Goal: Transaction & Acquisition: Purchase product/service

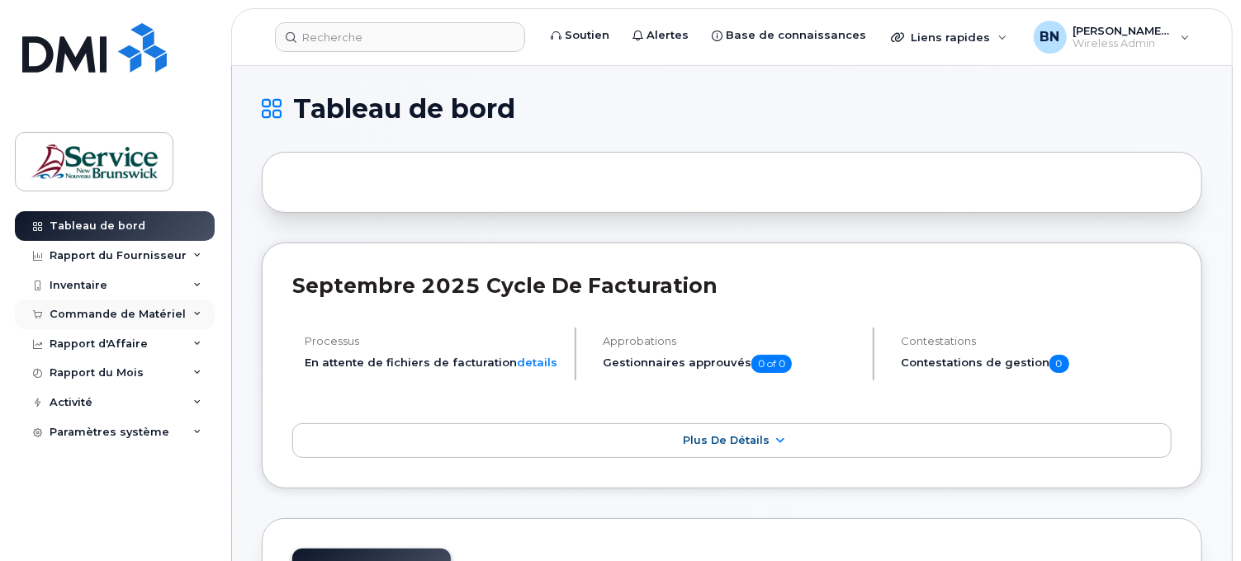
click at [135, 318] on div "Commande de Matériel" at bounding box center [118, 314] width 136 height 13
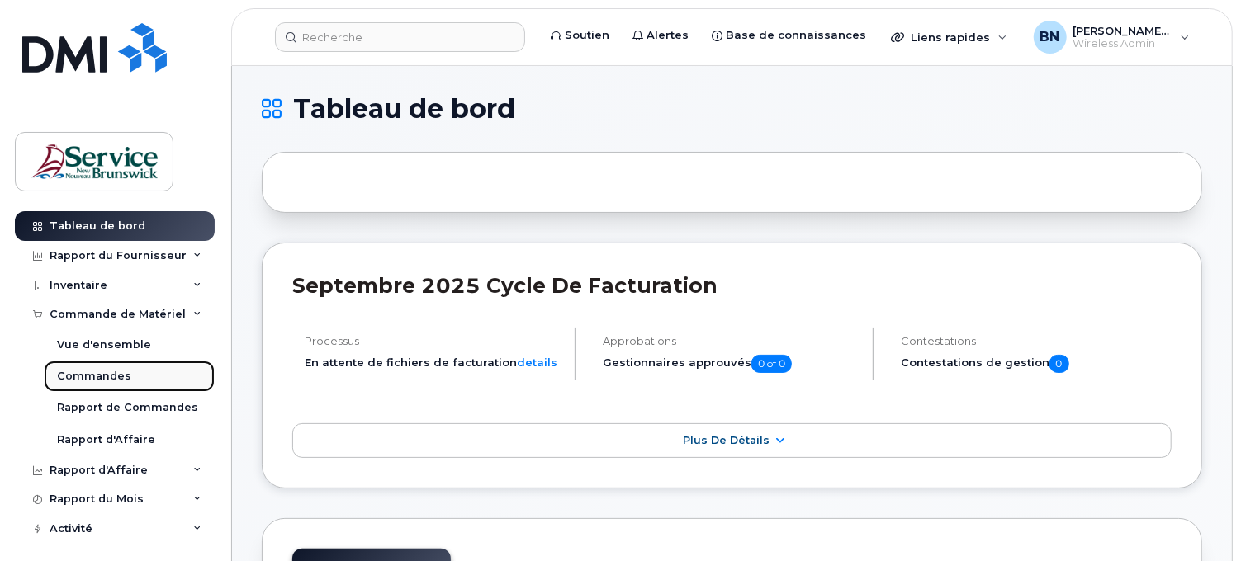
click at [97, 374] on div "Commandes" at bounding box center [94, 376] width 74 height 15
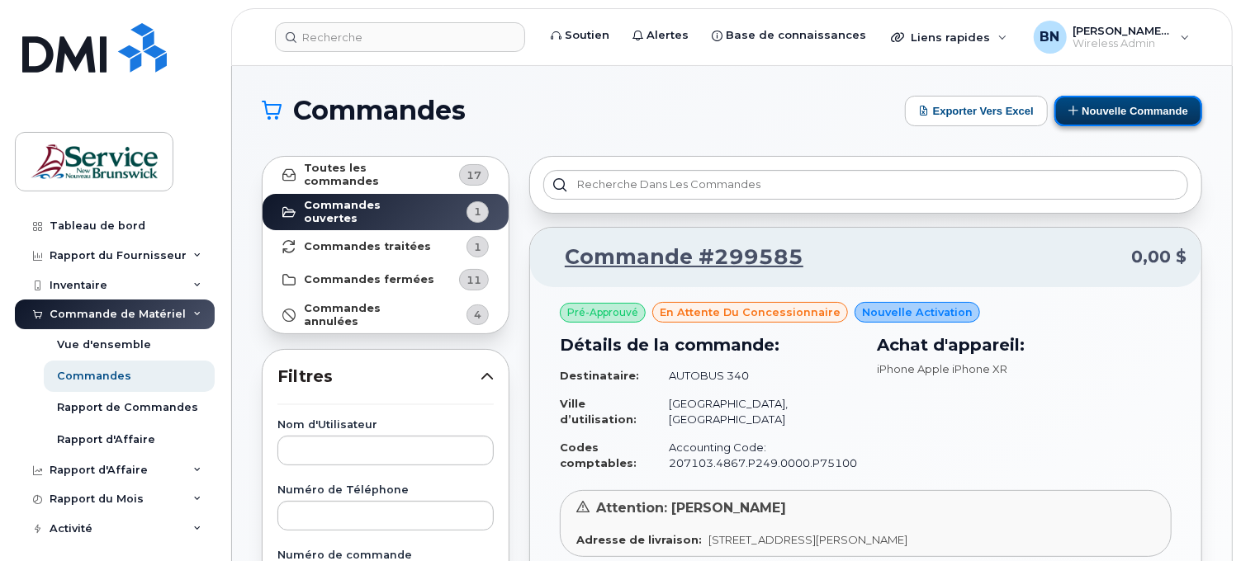
click at [1121, 104] on button "Nouvelle commande" at bounding box center [1128, 111] width 148 height 31
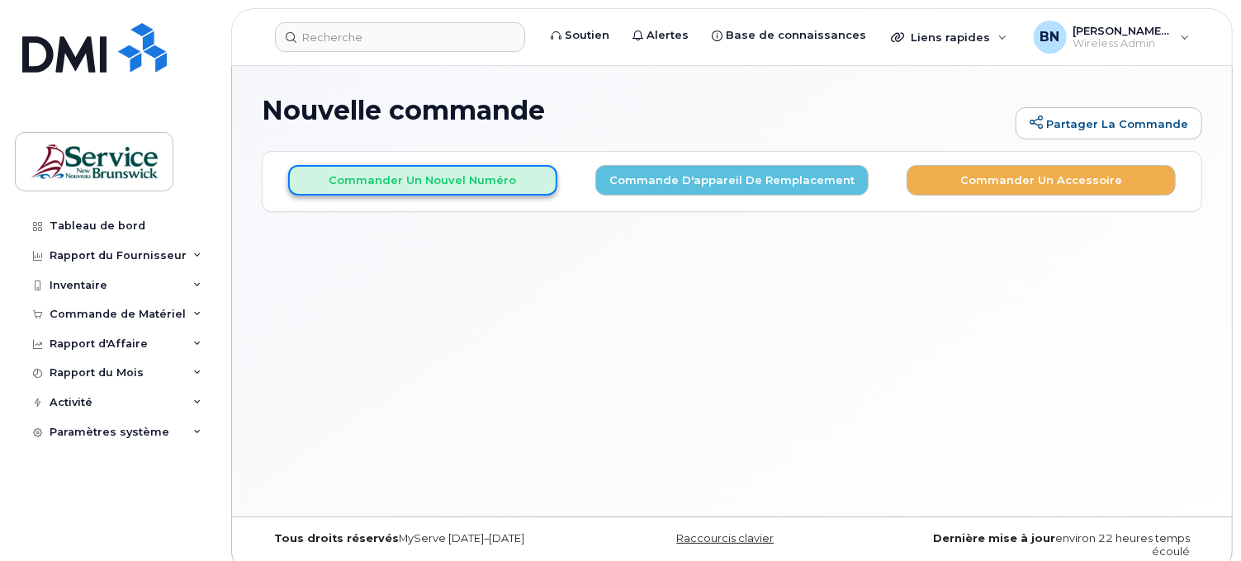
click at [456, 180] on button "Commander un nouvel numéro" at bounding box center [422, 180] width 269 height 31
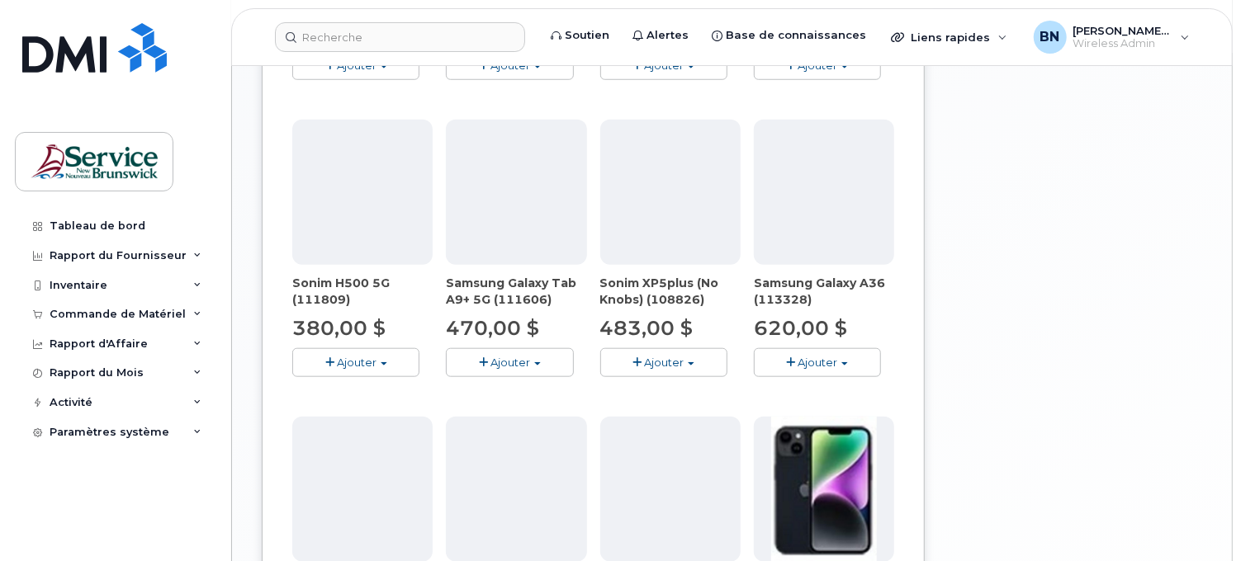
scroll to position [917, 0]
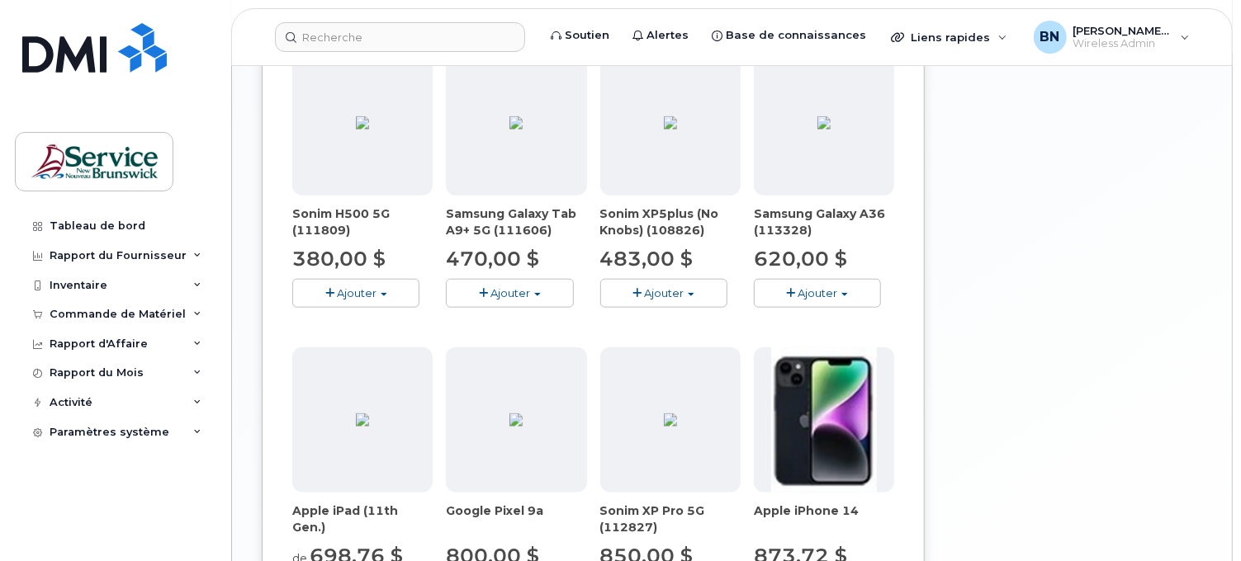
click at [807, 298] on span "Ajouter" at bounding box center [817, 292] width 40 height 13
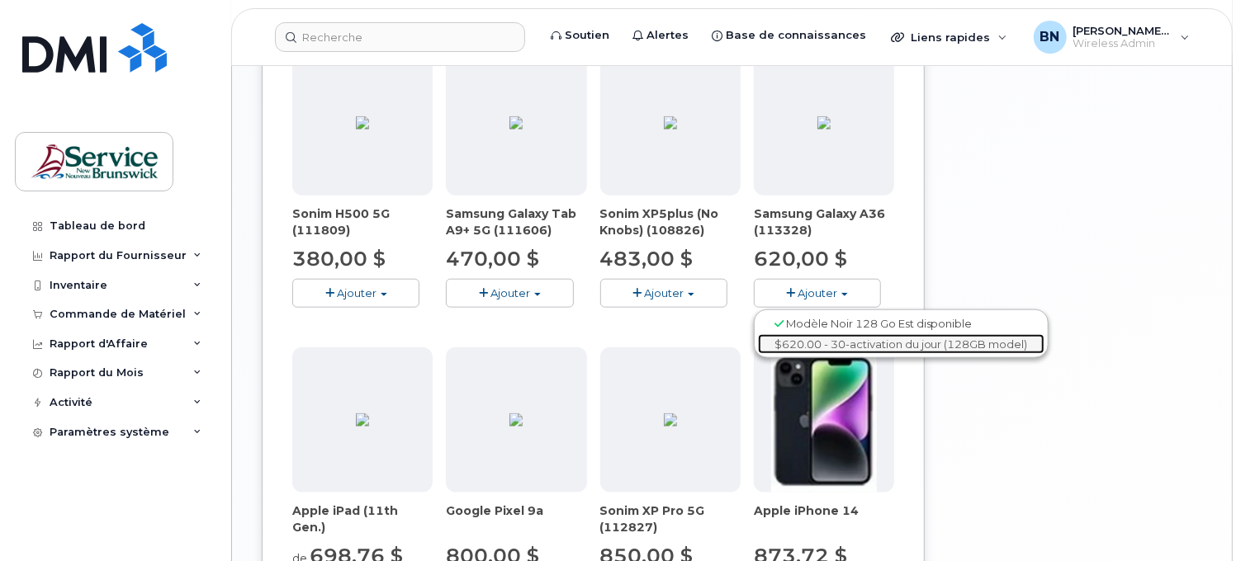
drag, startPoint x: 823, startPoint y: 348, endPoint x: 811, endPoint y: 339, distance: 14.9
click at [823, 348] on link "$620.00 - 30-activation du jour (128GB model)" at bounding box center [901, 344] width 286 height 21
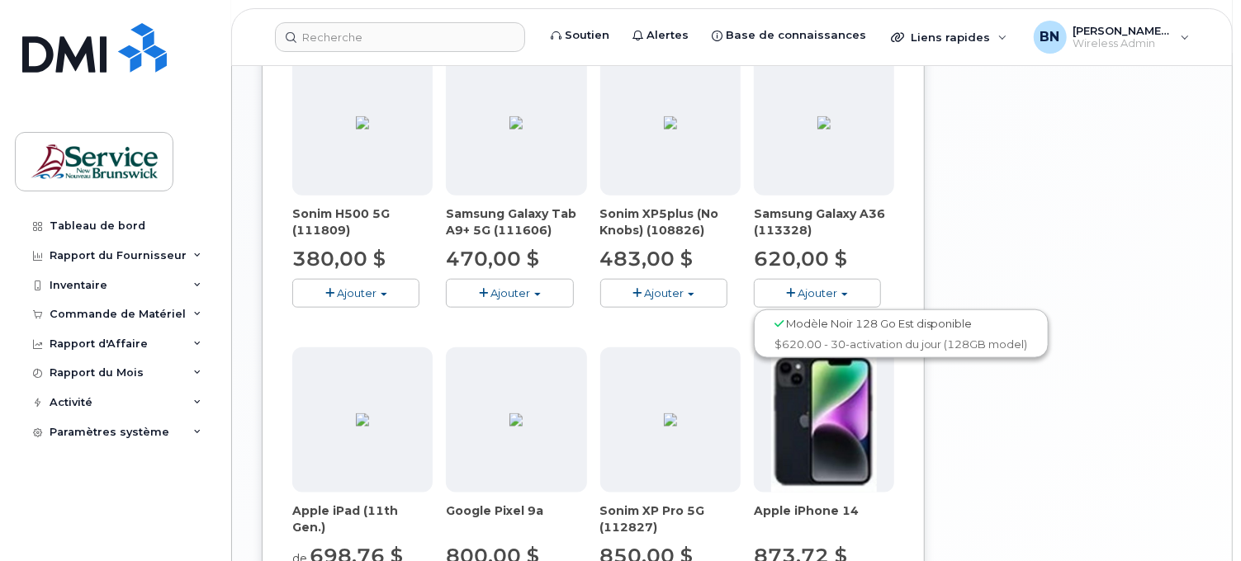
scroll to position [21, 0]
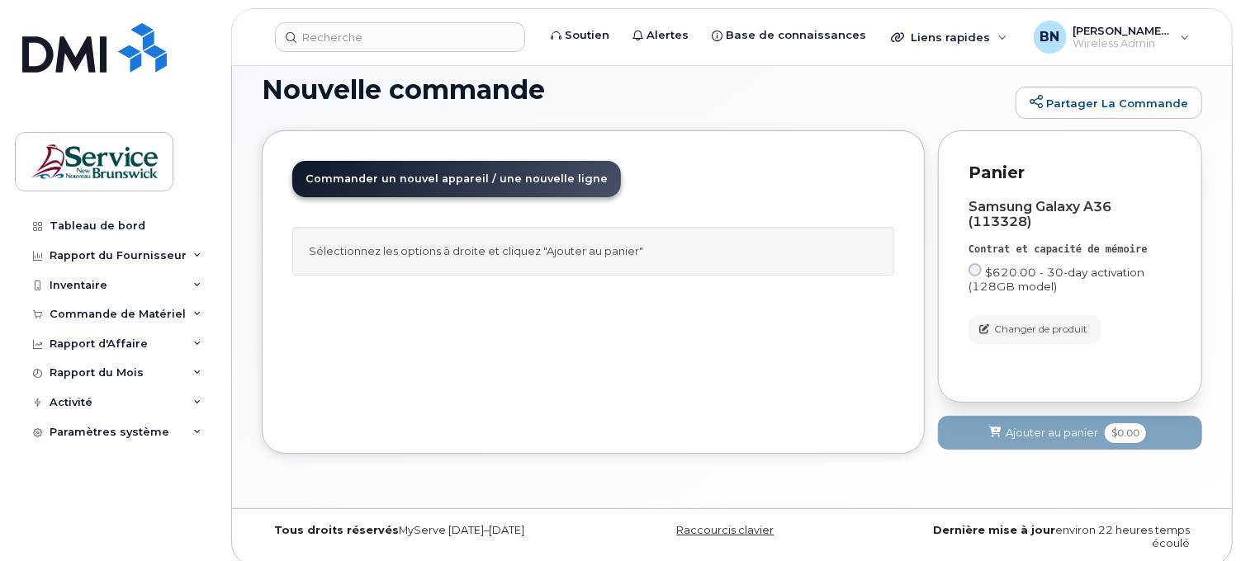
click at [976, 269] on input "$620.00 - 30-day activation (128GB model)" at bounding box center [974, 269] width 13 height 13
radio input "true"
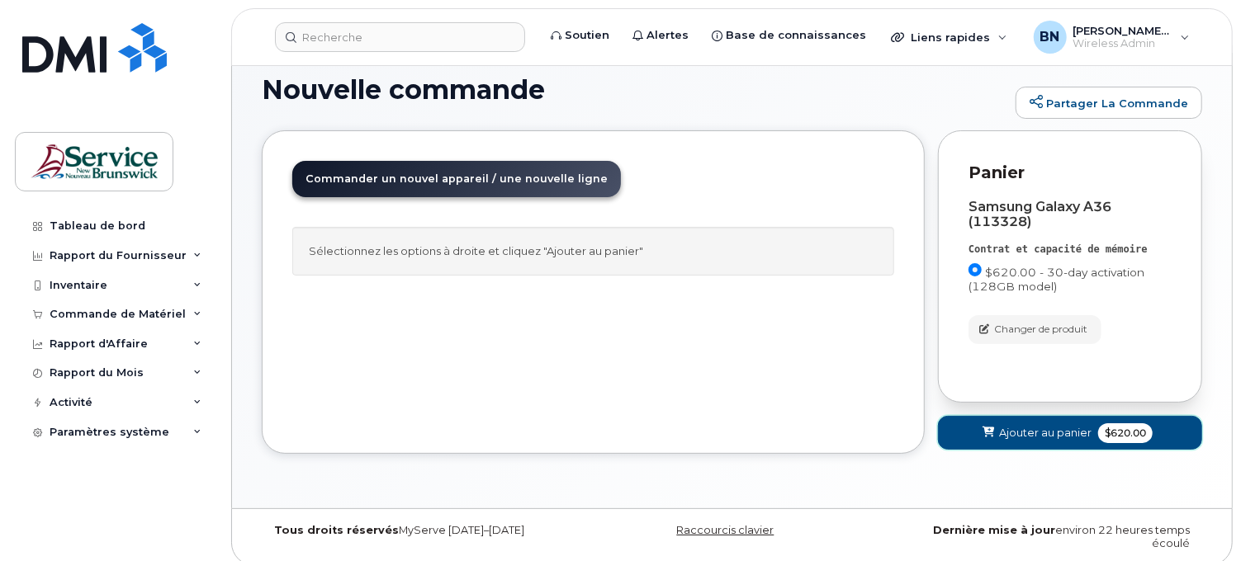
click at [1128, 433] on span "$620.00" at bounding box center [1125, 433] width 54 height 20
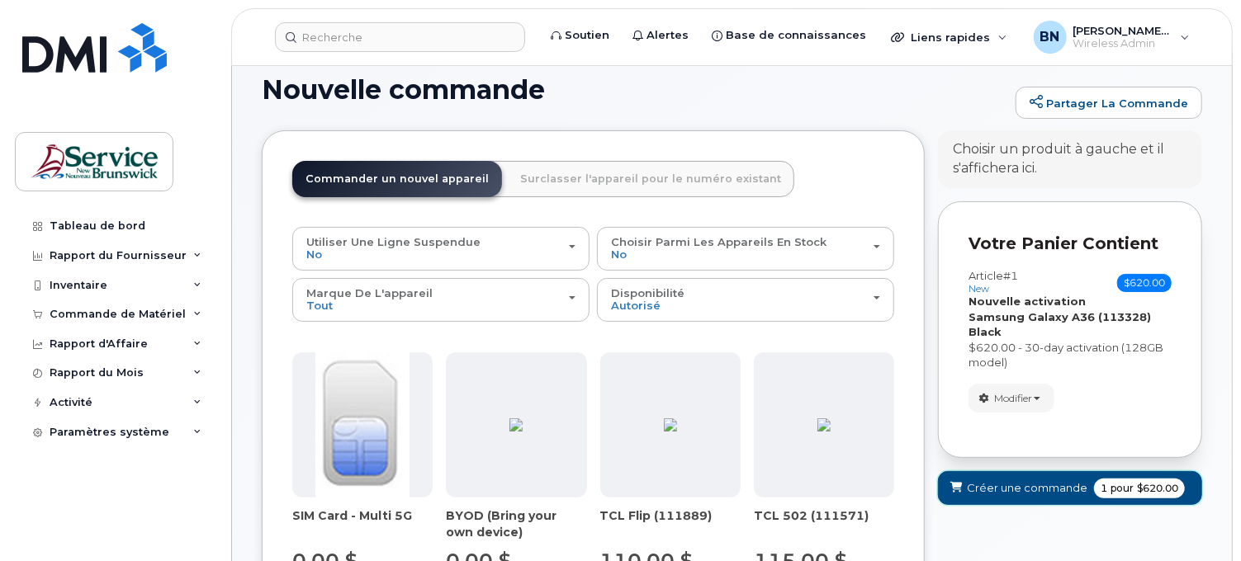
click at [1115, 487] on span "pour" at bounding box center [1122, 488] width 30 height 15
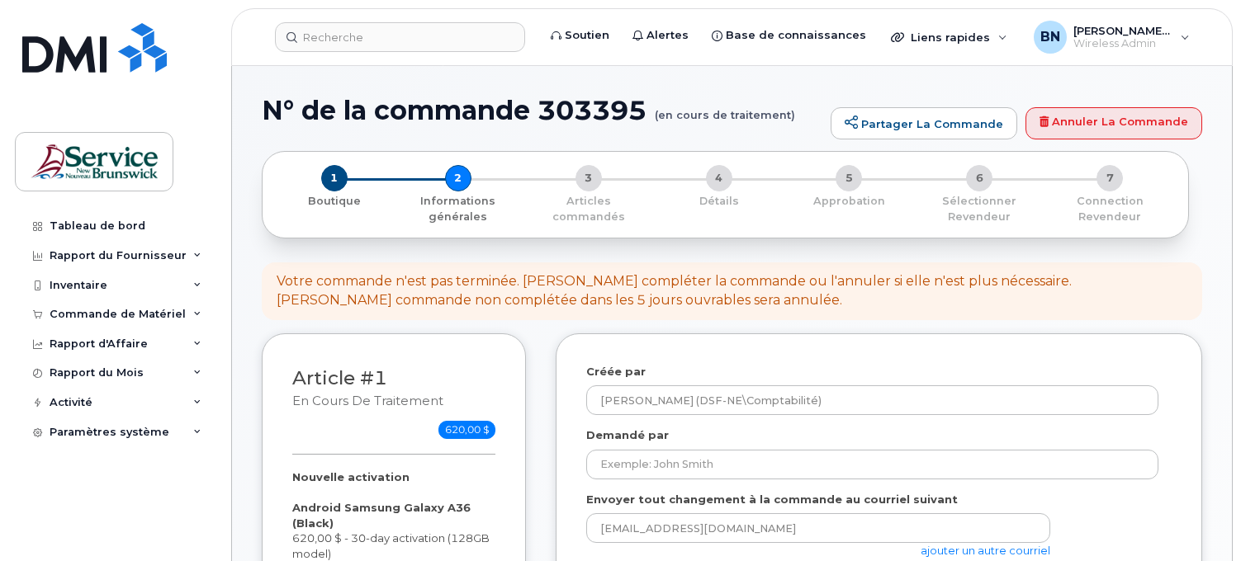
select select
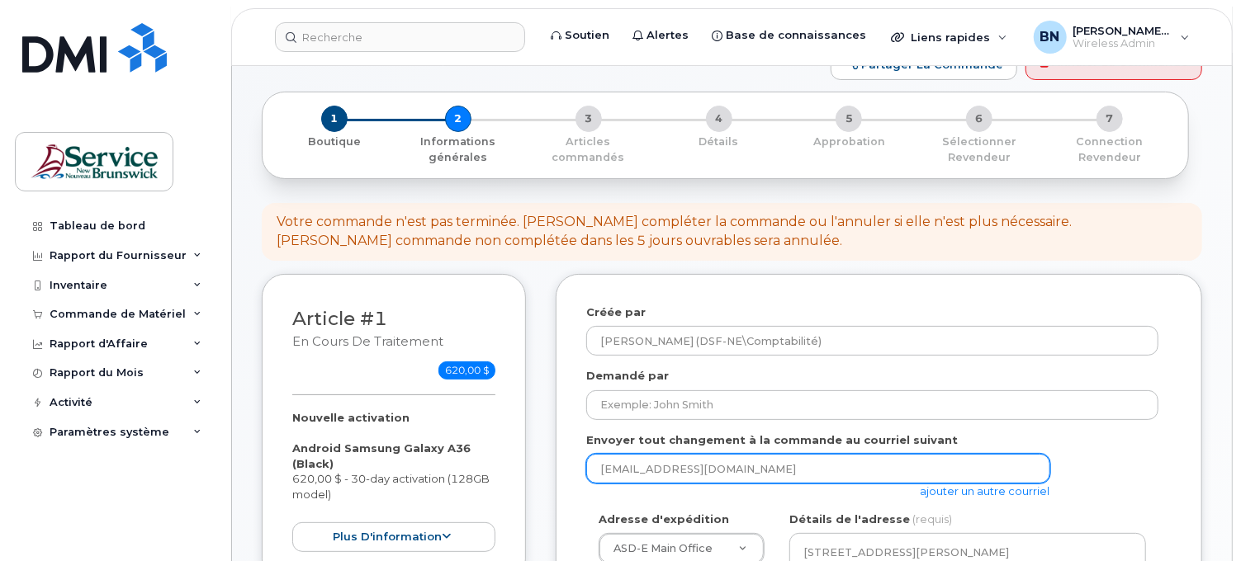
scroll to position [92, 0]
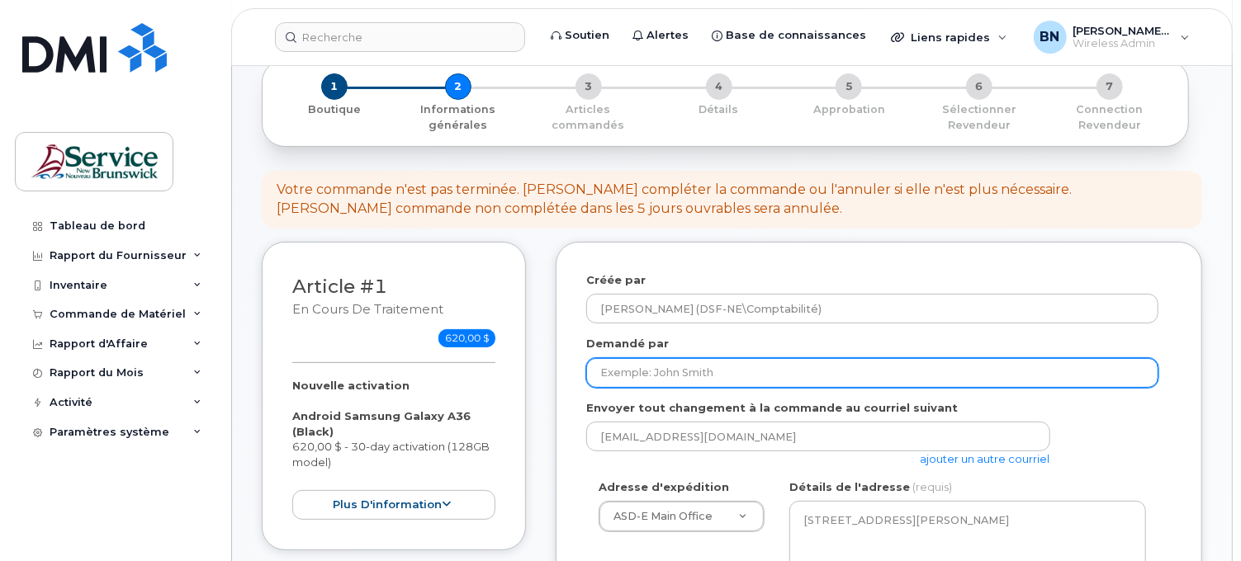
click at [906, 382] on input "Demandé par" at bounding box center [872, 373] width 572 height 30
type input "h"
type input "[PERSON_NAME]"
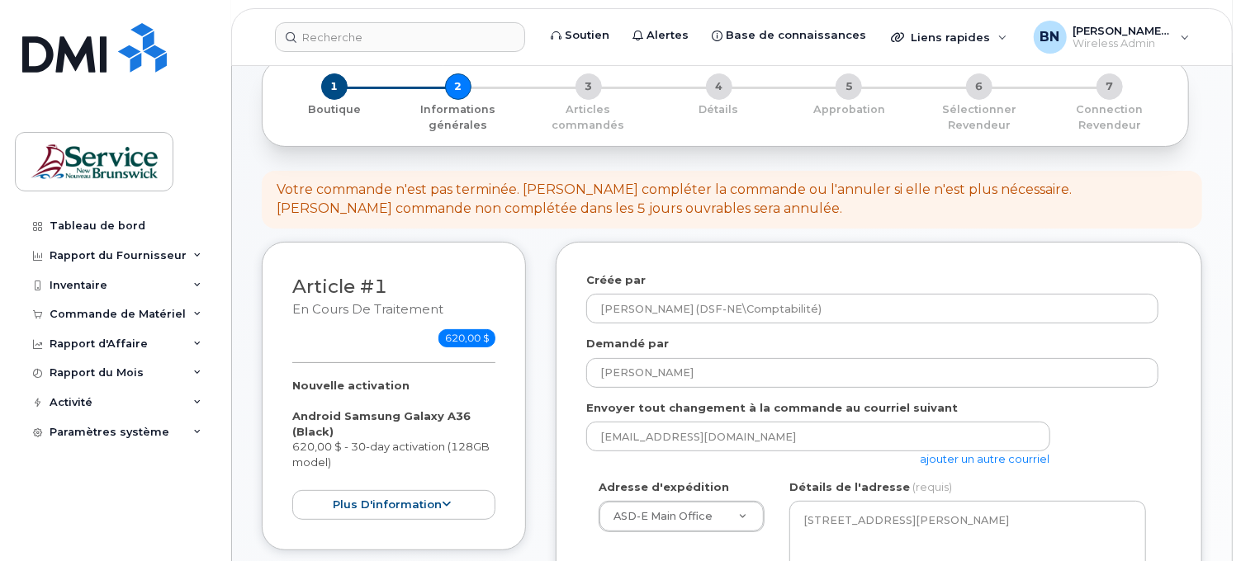
drag, startPoint x: 1139, startPoint y: 423, endPoint x: 1059, endPoint y: 439, distance: 81.6
click at [1139, 423] on div "nancy.breau@nbed.nb.ca ajouter un autre courriel" at bounding box center [872, 444] width 572 height 45
click at [1010, 455] on link "ajouter un autre courriel" at bounding box center [985, 458] width 130 height 13
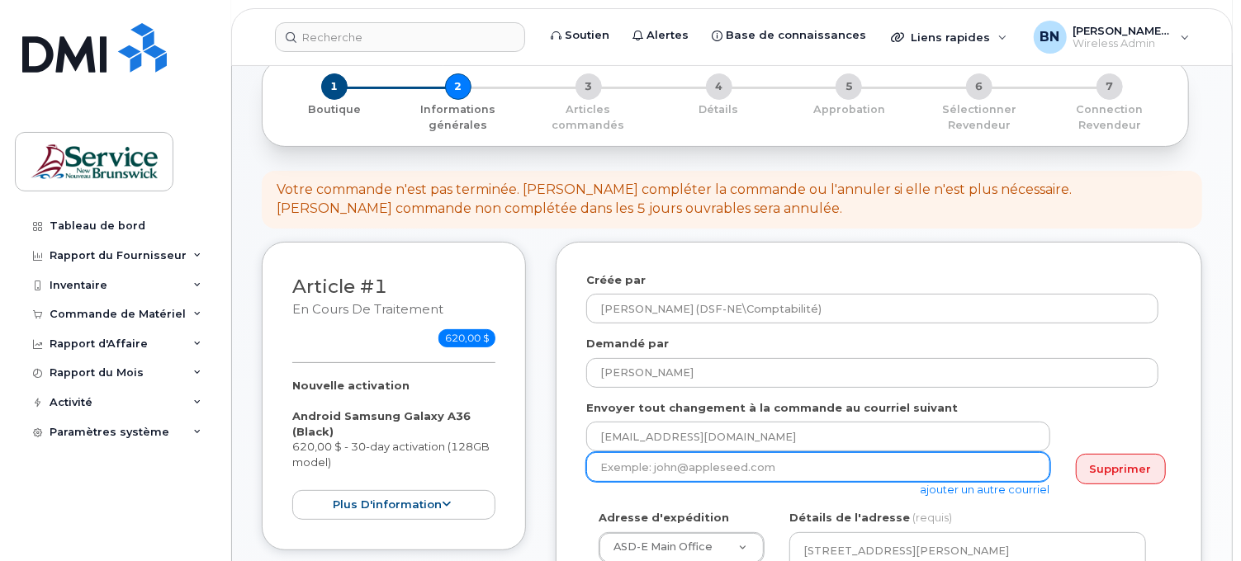
click at [869, 468] on input "email" at bounding box center [818, 467] width 464 height 30
paste input "Shannon.Hache@nbed.nb.ca"
click at [605, 466] on input "Shannon.Hache@nbed.nb.ca" at bounding box center [818, 467] width 464 height 30
click at [660, 471] on input "shannon.Hache@nbed.nb.ca" at bounding box center [818, 467] width 464 height 30
type input "shannon.hache@nbed.nb.ca"
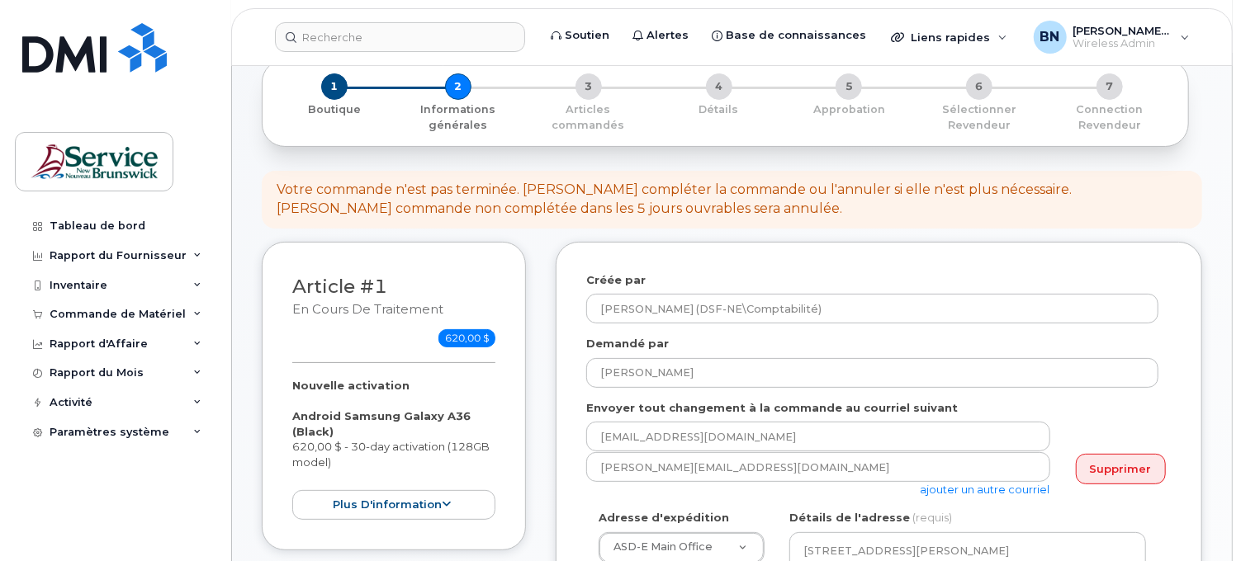
click at [1132, 403] on div "Envoyer tout changement à la commande au courriel suivant nancy.breau@nbed.nb.c…" at bounding box center [878, 448] width 585 height 97
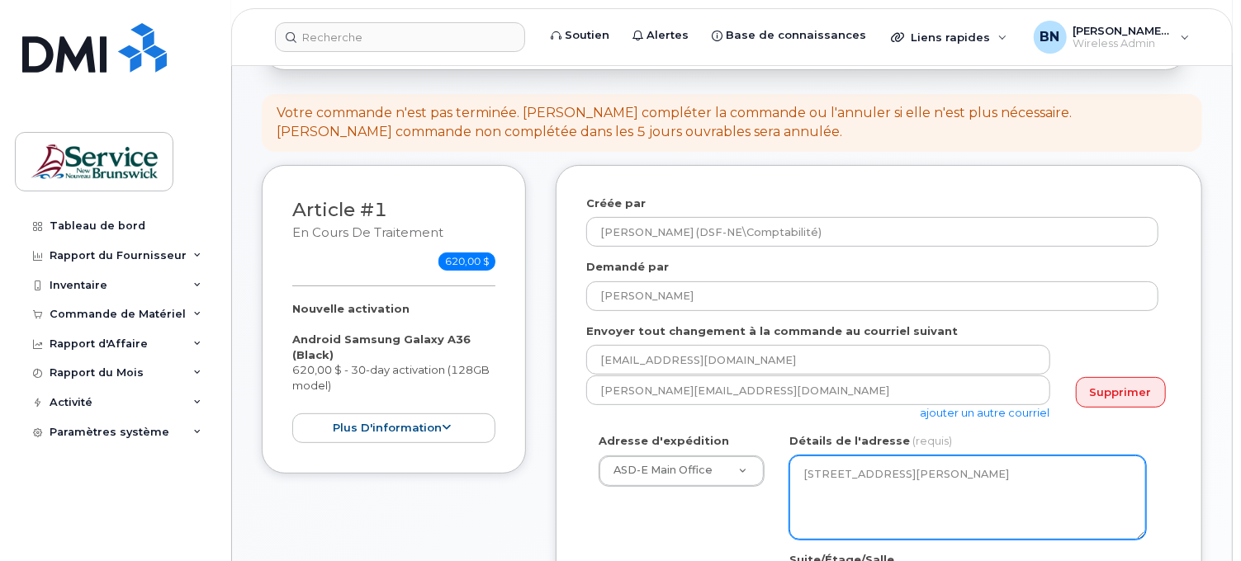
scroll to position [275, 0]
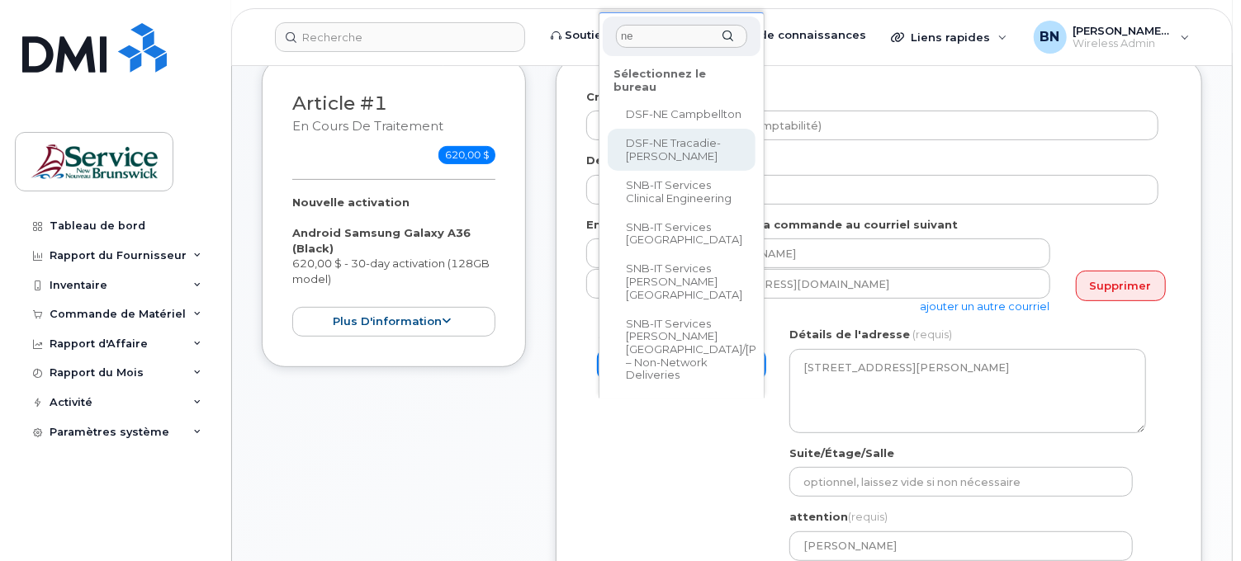
type input "ne"
select select
type textarea "3376 Rue Principale Tracadie New Brunswick E1X 1A4"
type input "[PERSON_NAME]"
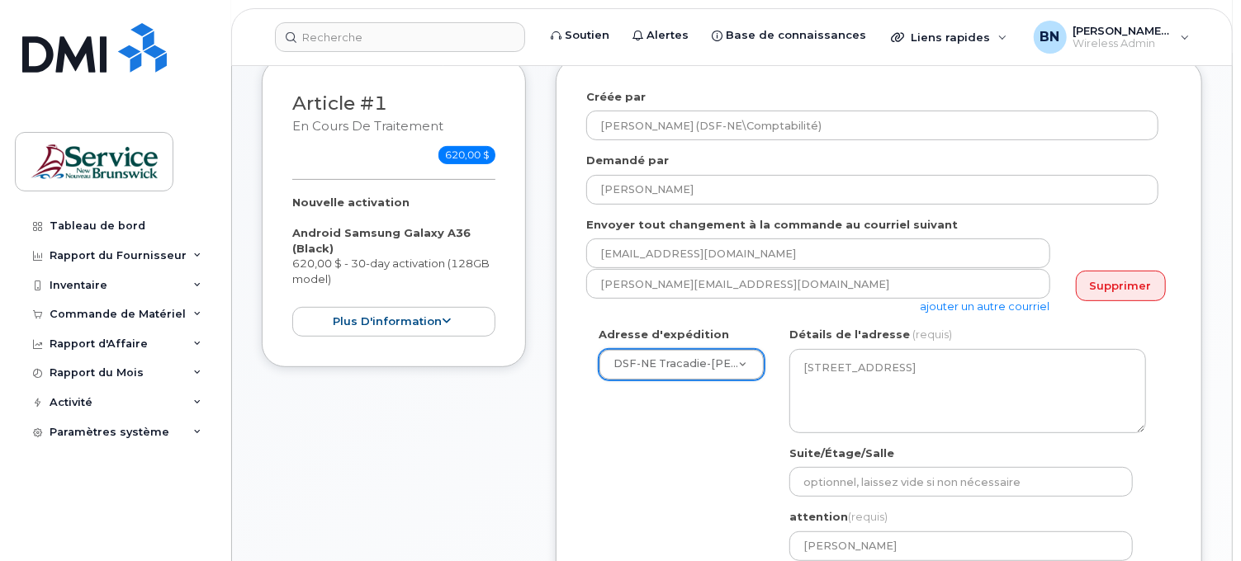
click at [644, 485] on div "Adresse d'expédition DSF-NE Tracadie-Sheila ASD-E Main Office ASD-N Bathurst Ed…" at bounding box center [872, 482] width 572 height 310
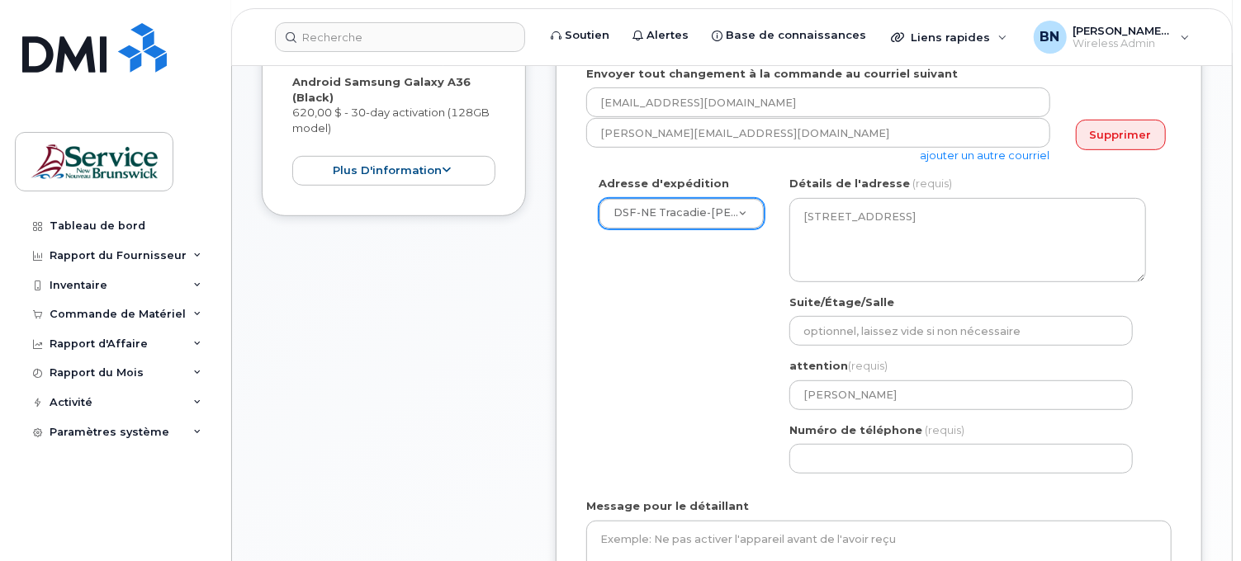
scroll to position [458, 0]
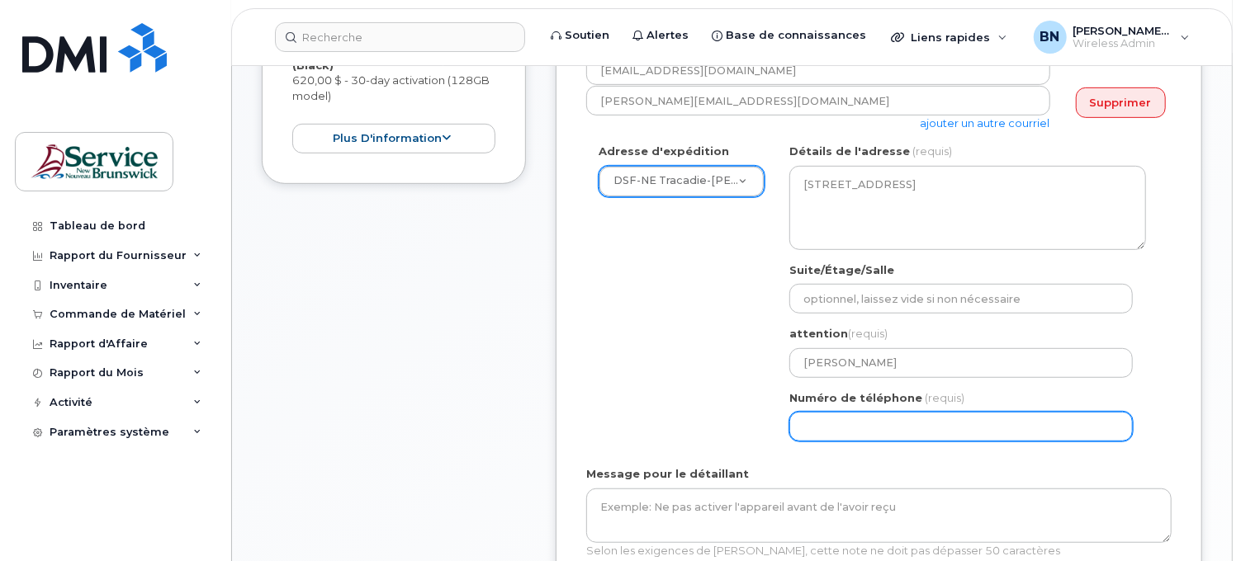
click at [803, 435] on input "Numéro de téléphone" at bounding box center [960, 427] width 343 height 30
type input "5063944862"
select select
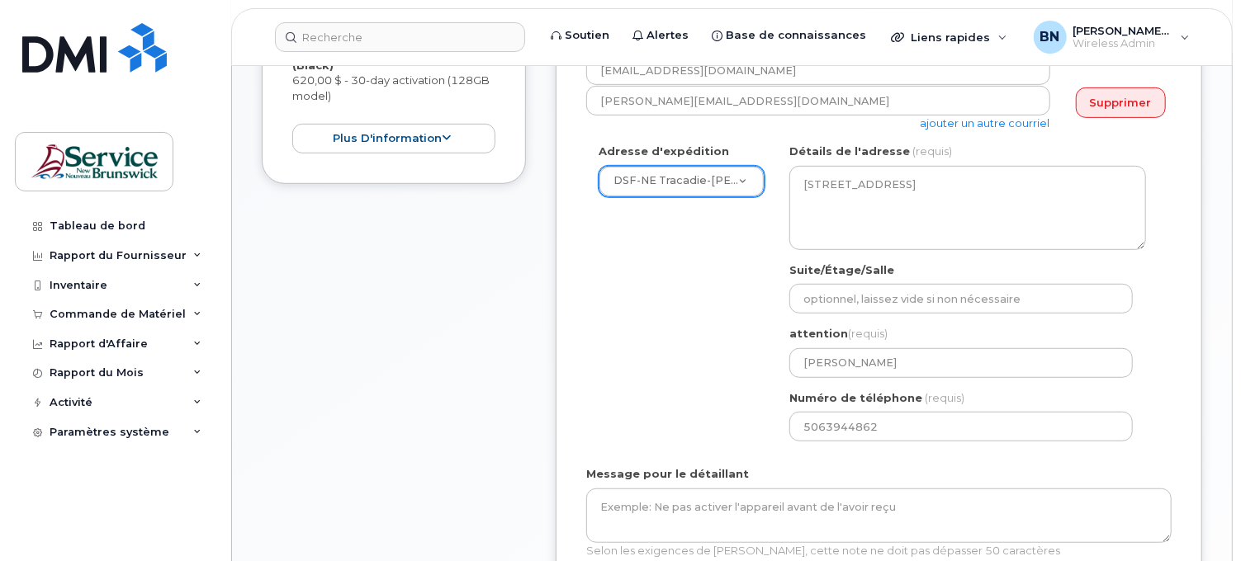
click at [680, 357] on div "Adresse d'expédition DSF-NE Tracadie-Sheila ASD-E Main Office ASD-N Bathurst Ed…" at bounding box center [872, 299] width 572 height 310
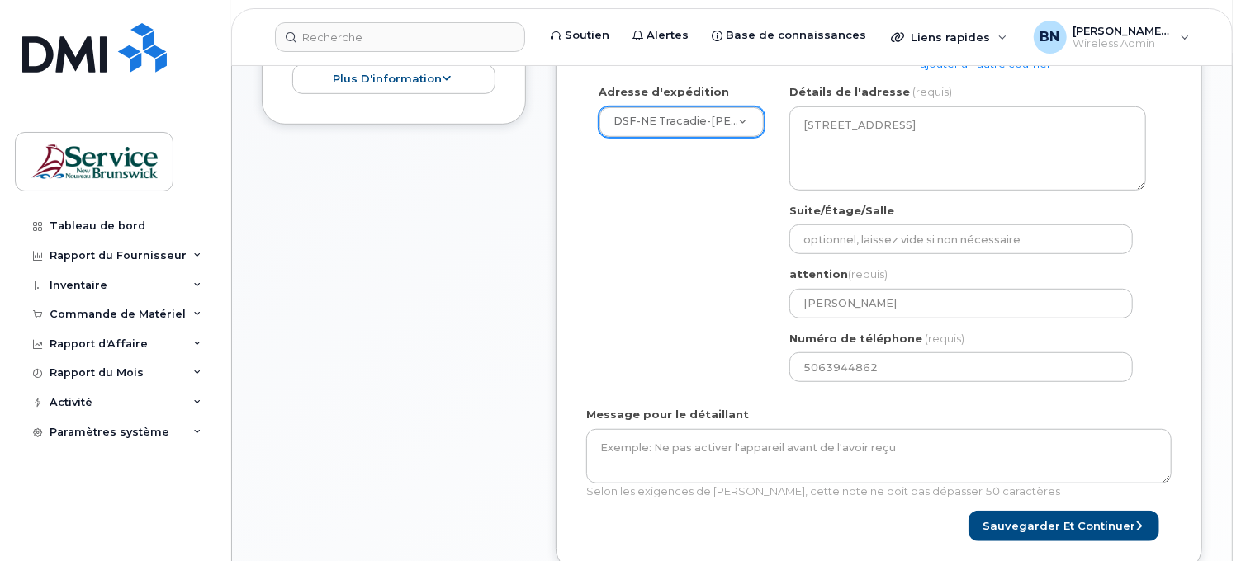
scroll to position [550, 0]
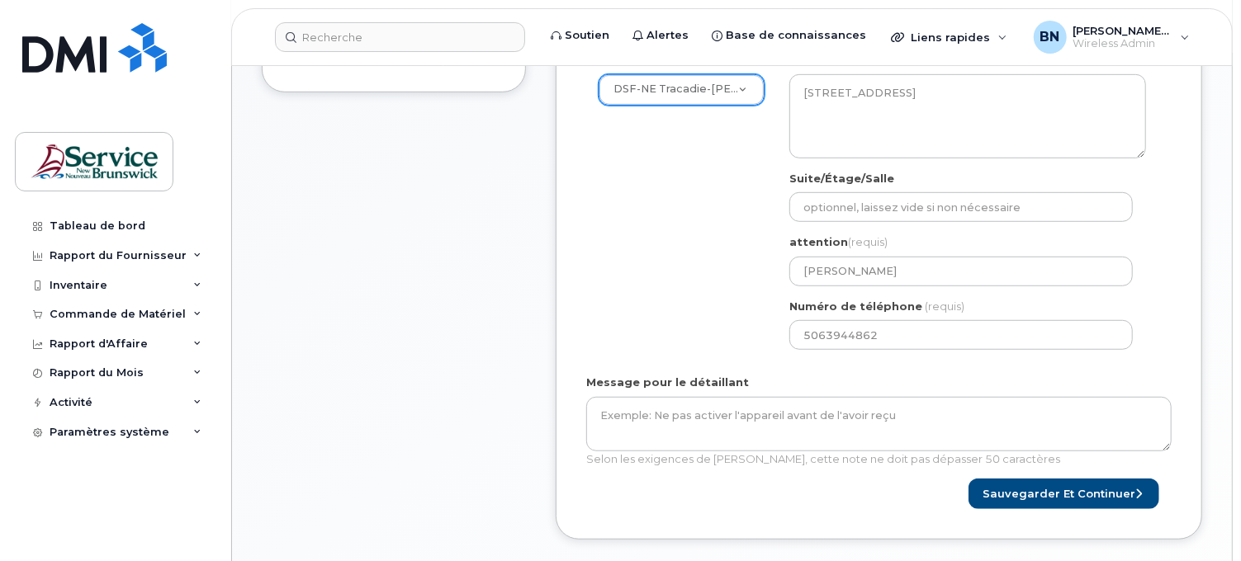
click at [691, 266] on div "Adresse d'expédition DSF-NE Tracadie-Sheila ASD-E Main Office ASD-N Bathurst Ed…" at bounding box center [872, 207] width 572 height 310
click at [1019, 491] on button "Sauvegarder et continuer" at bounding box center [1063, 494] width 191 height 31
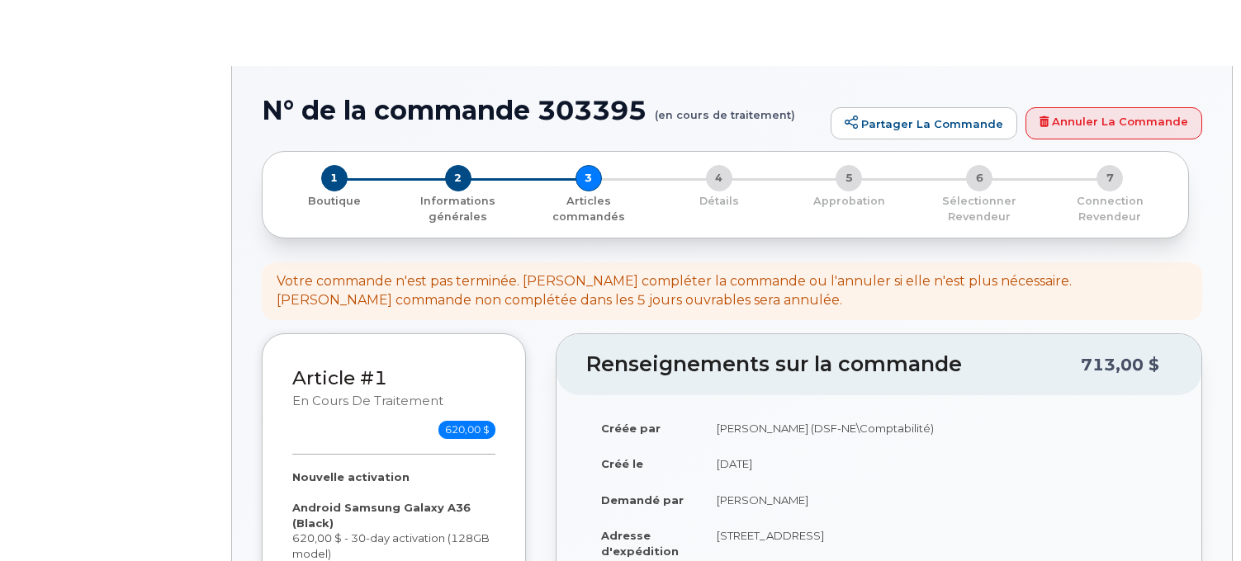
select select
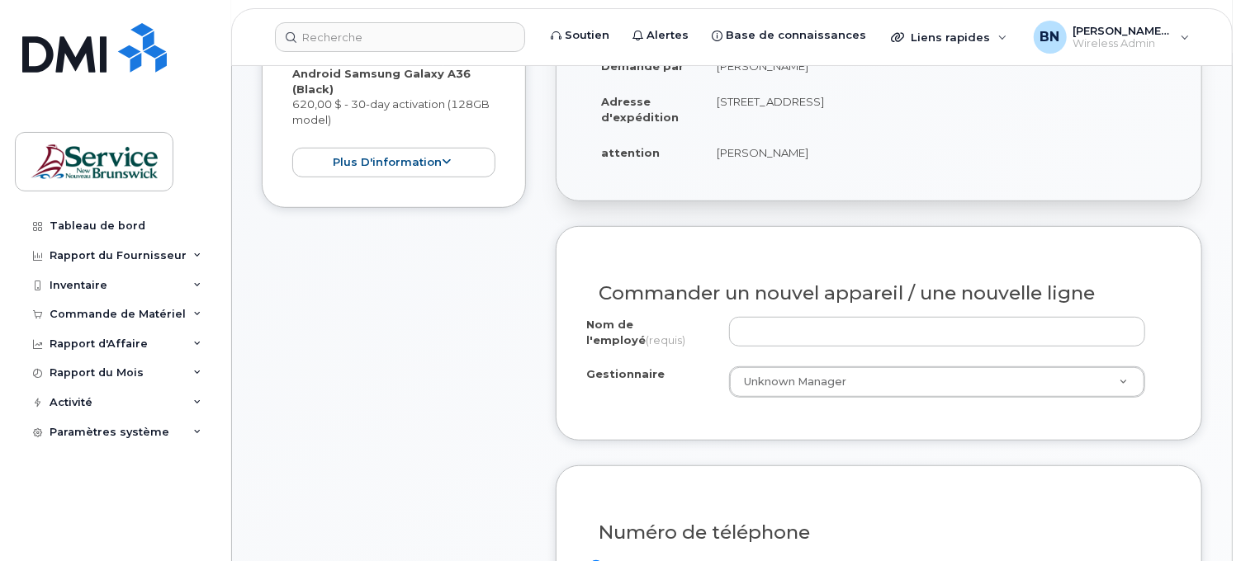
scroll to position [458, 0]
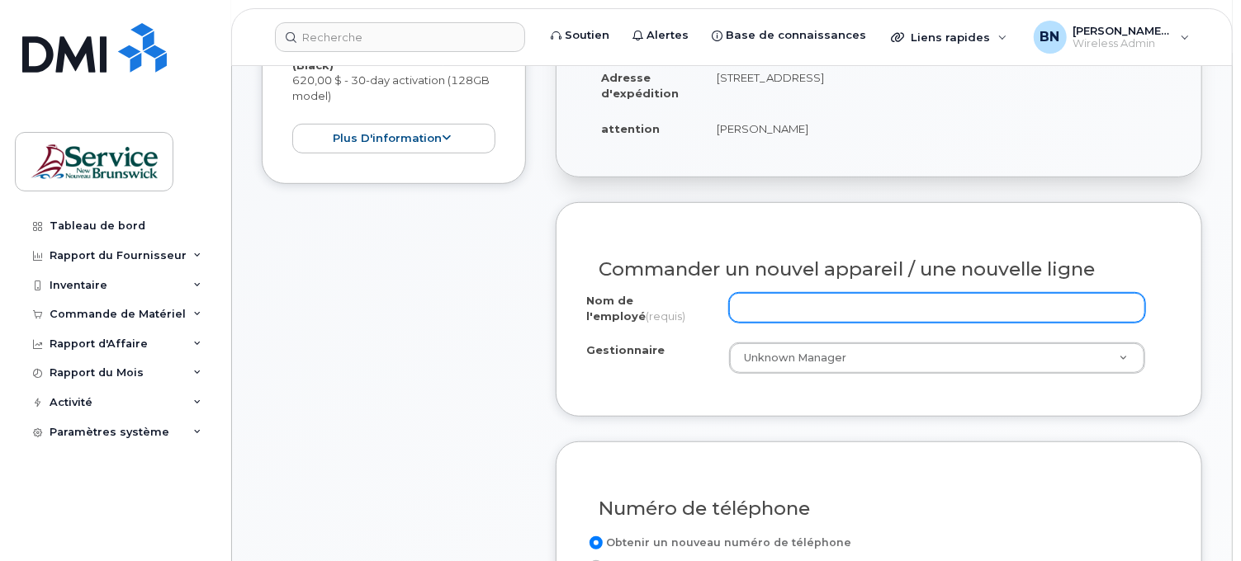
click at [917, 307] on input "Nom de l'employé (requis)" at bounding box center [937, 308] width 416 height 30
click at [888, 312] on input "Nom de l'employé (requis)" at bounding box center [937, 308] width 416 height 30
type input "j"
type input "JOLENE DOIRON - SOUTIEN A APPRENTISSAGE"
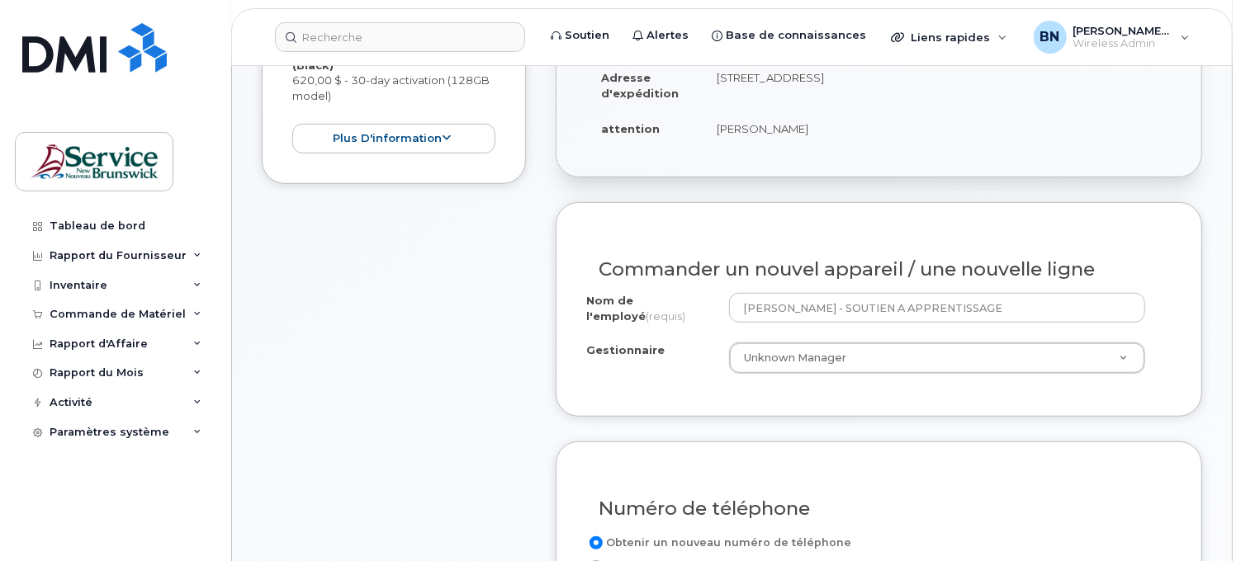
click at [477, 409] on div "Article #1 en cours de traitement 620,00 $ Nouvelle activation Android Samsung …" at bounding box center [394, 558] width 264 height 1367
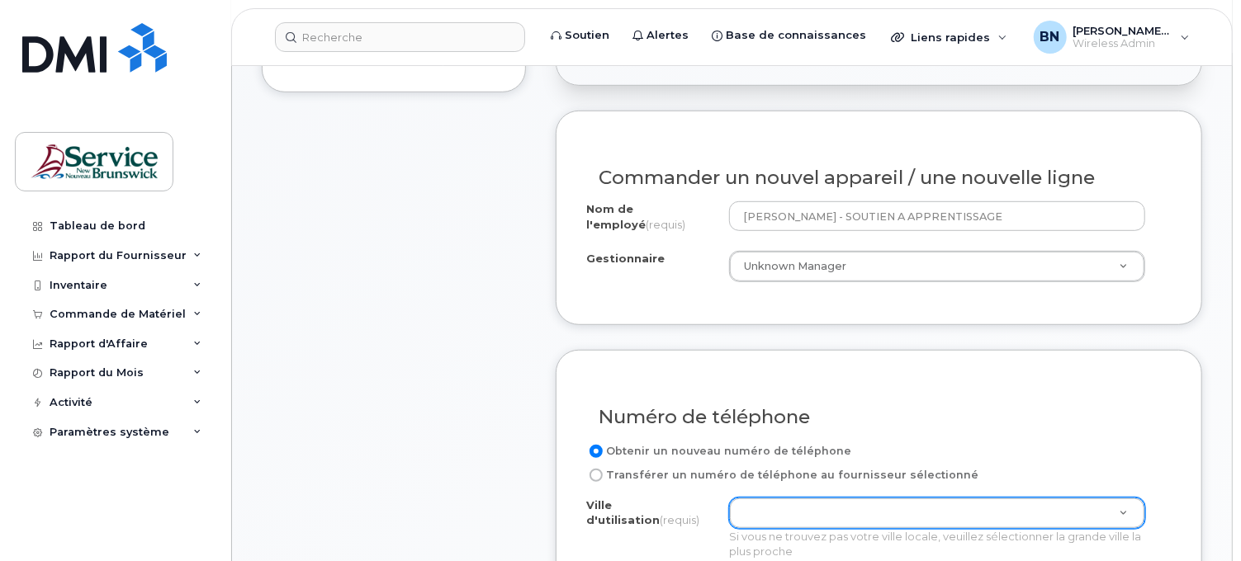
scroll to position [641, 0]
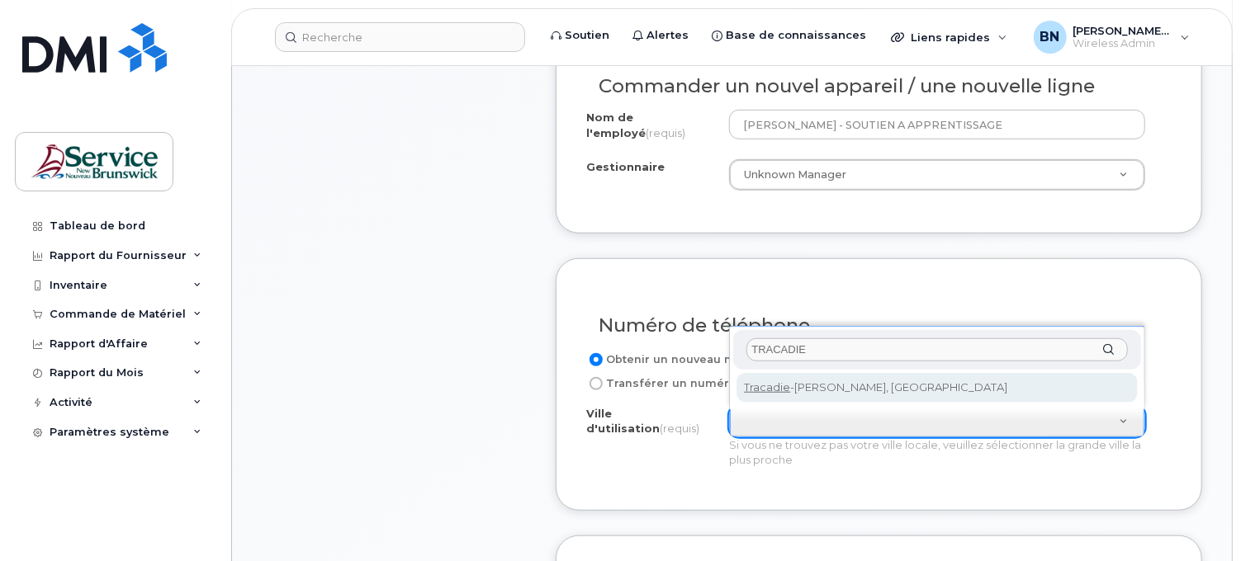
type input "TRACADIE"
type input "2179"
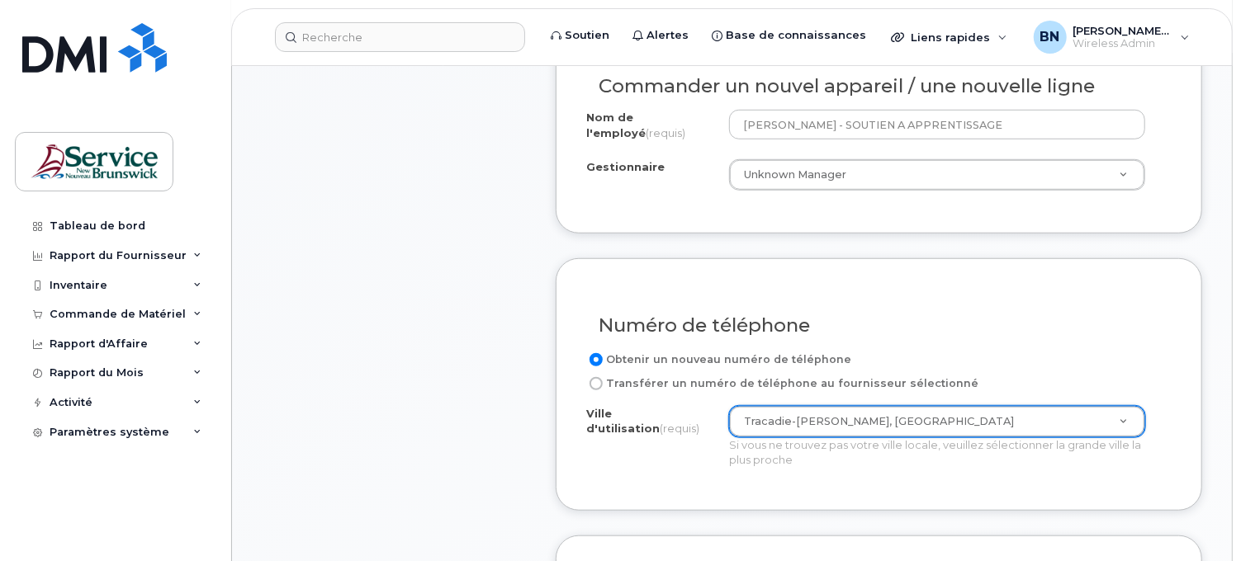
click at [667, 472] on div "Obtenir un nouveau numéro de téléphone Transférer un numéro de téléphone au fou…" at bounding box center [878, 415] width 585 height 130
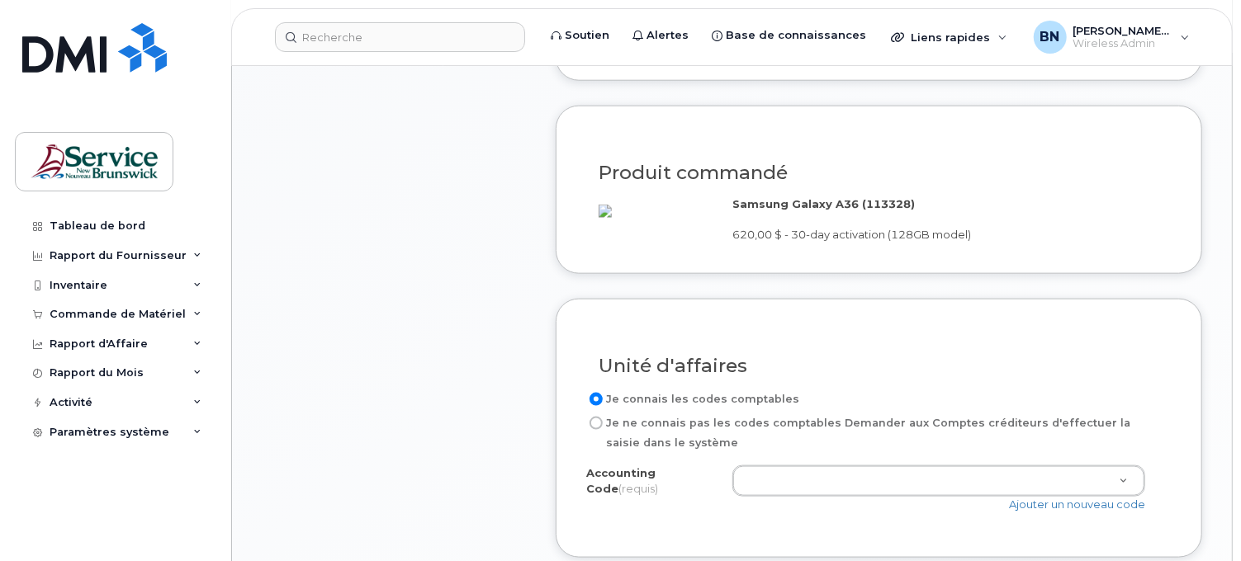
scroll to position [1100, 0]
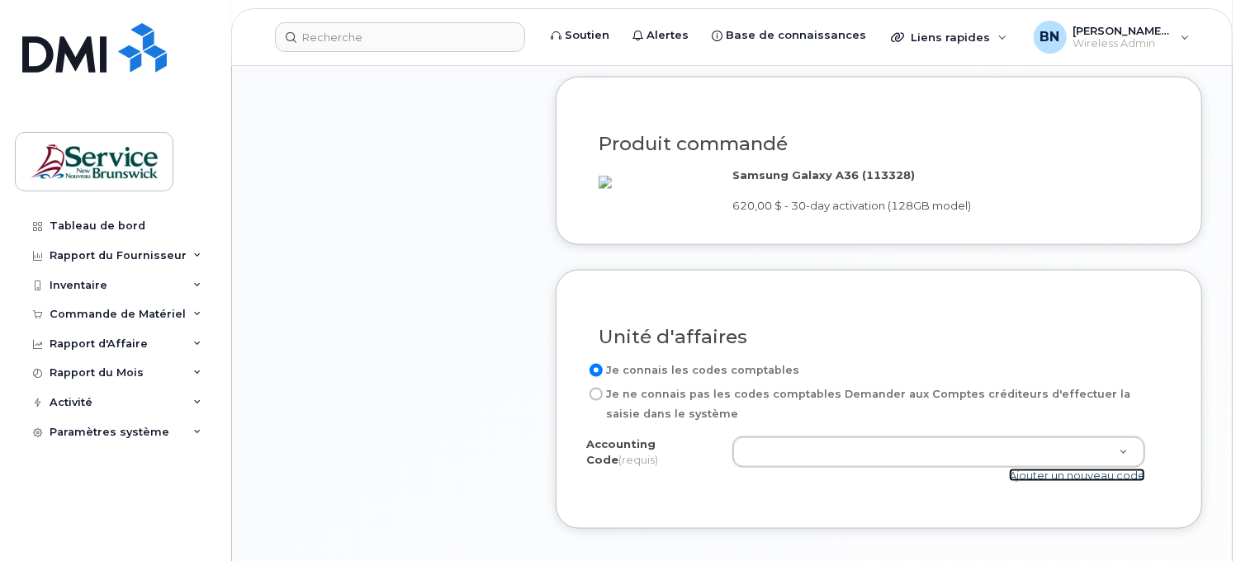
click at [1054, 482] on link "Ajouter un nouveau code" at bounding box center [1077, 475] width 136 height 13
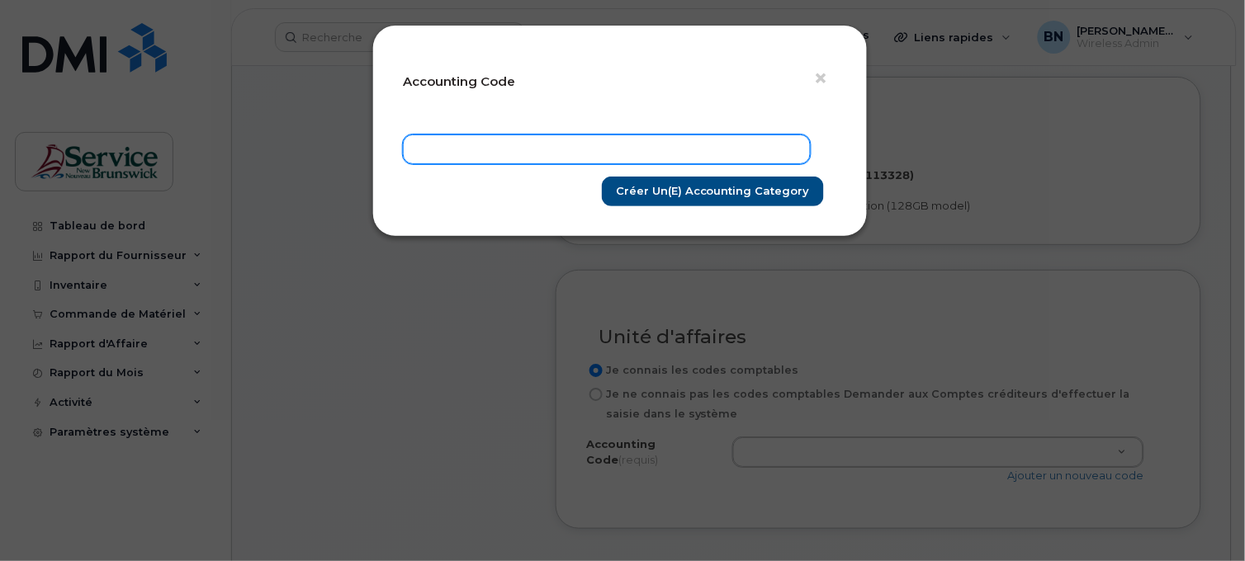
click at [664, 150] on input "text" at bounding box center [607, 150] width 408 height 30
paste input "207103.4867.P249.0000.P73116"
type input "207103.4867.P249.0000.P73116"
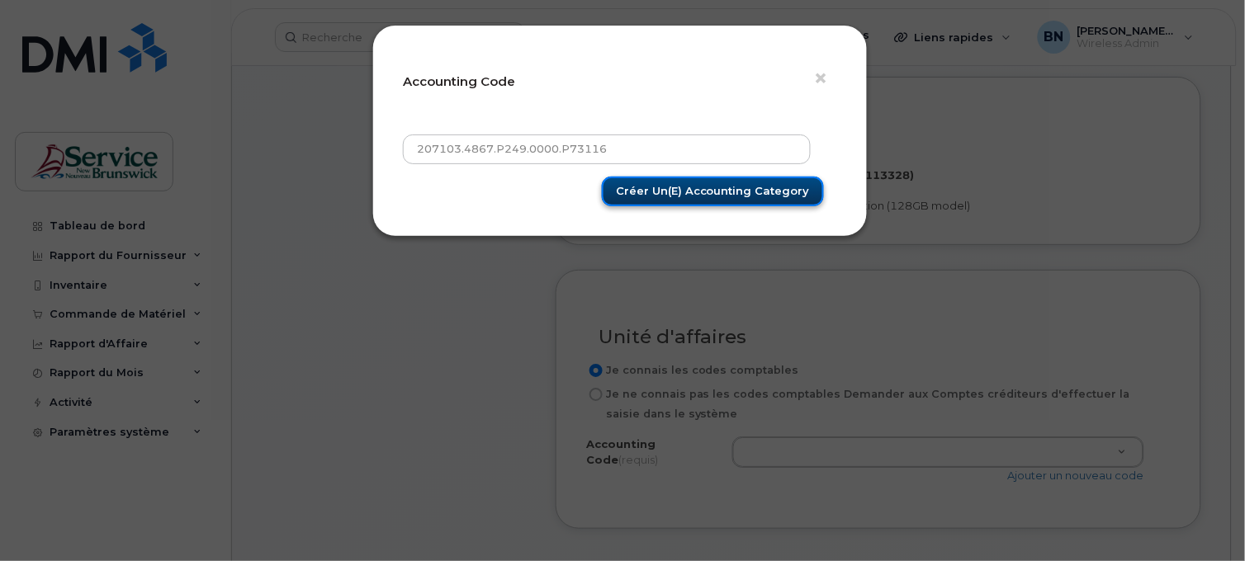
click at [669, 192] on input "Créer un(e) Accounting category" at bounding box center [713, 192] width 222 height 31
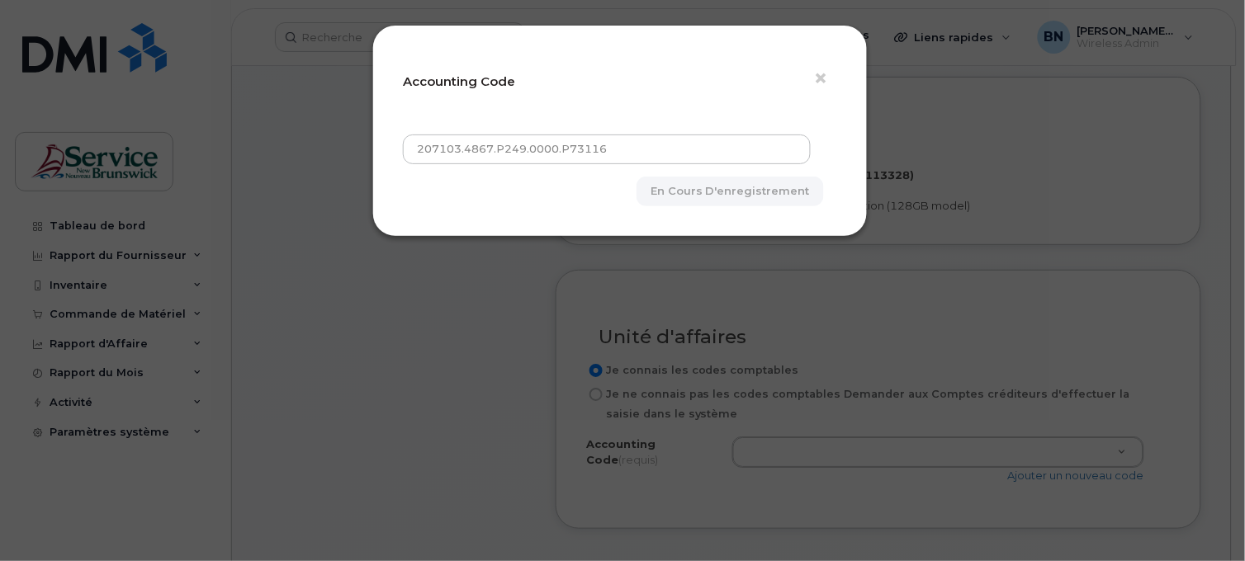
type input "Créer un(e) Accounting category"
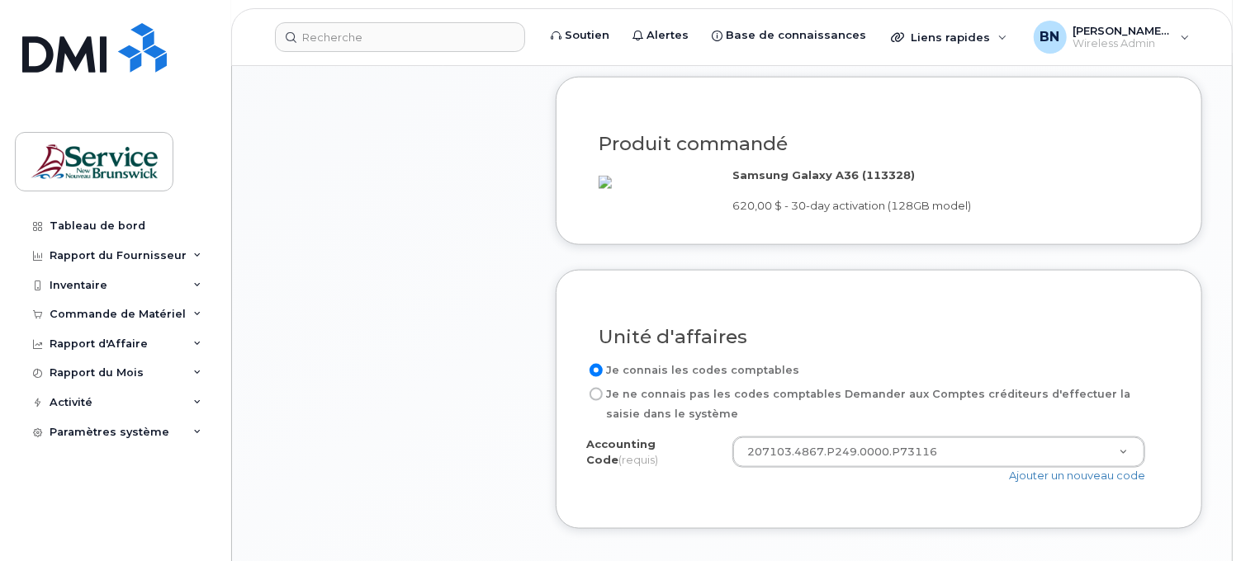
click at [810, 529] on div "Unité d'affaires Je connais les codes comptables Je ne connais pas les codes co…" at bounding box center [879, 399] width 646 height 259
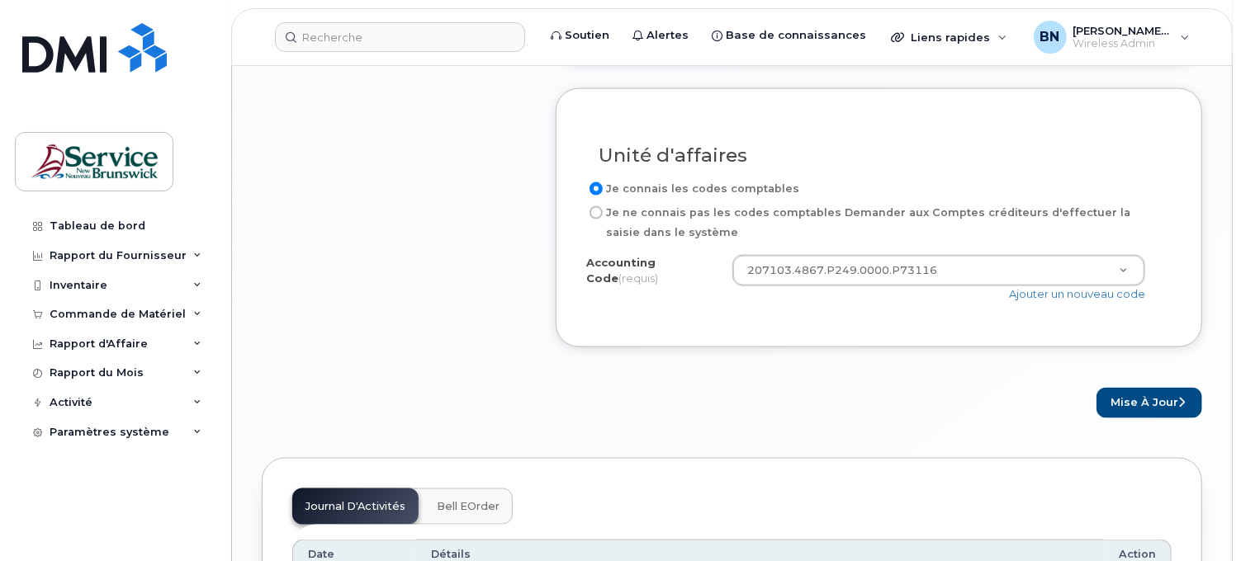
scroll to position [1284, 0]
click at [1149, 417] on button "Mise à jour" at bounding box center [1149, 401] width 106 height 31
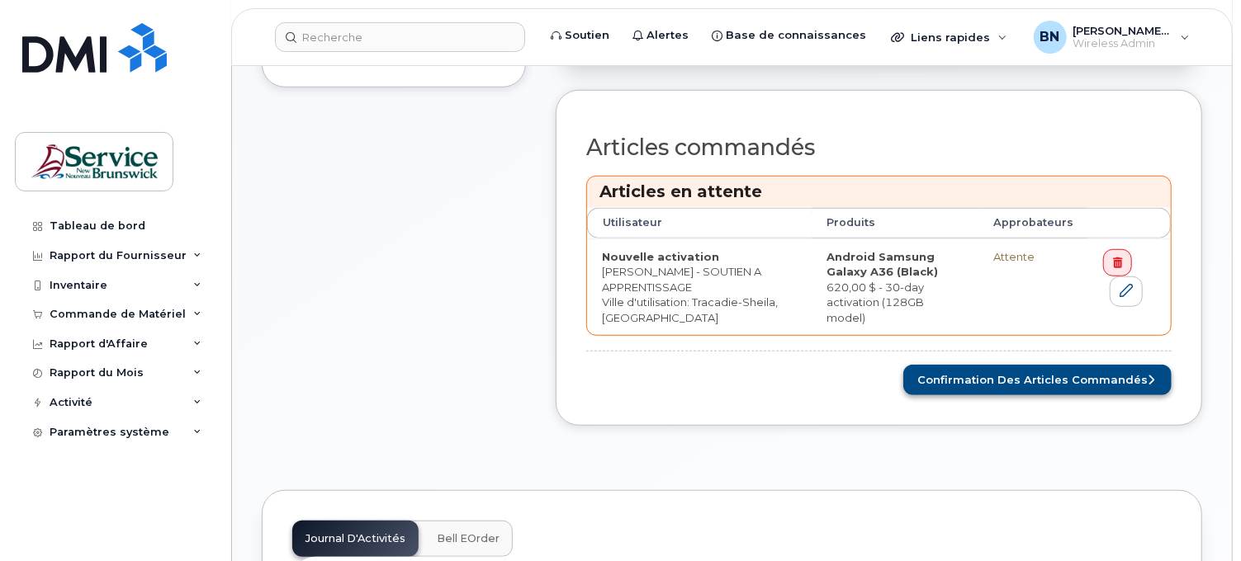
scroll to position [733, 0]
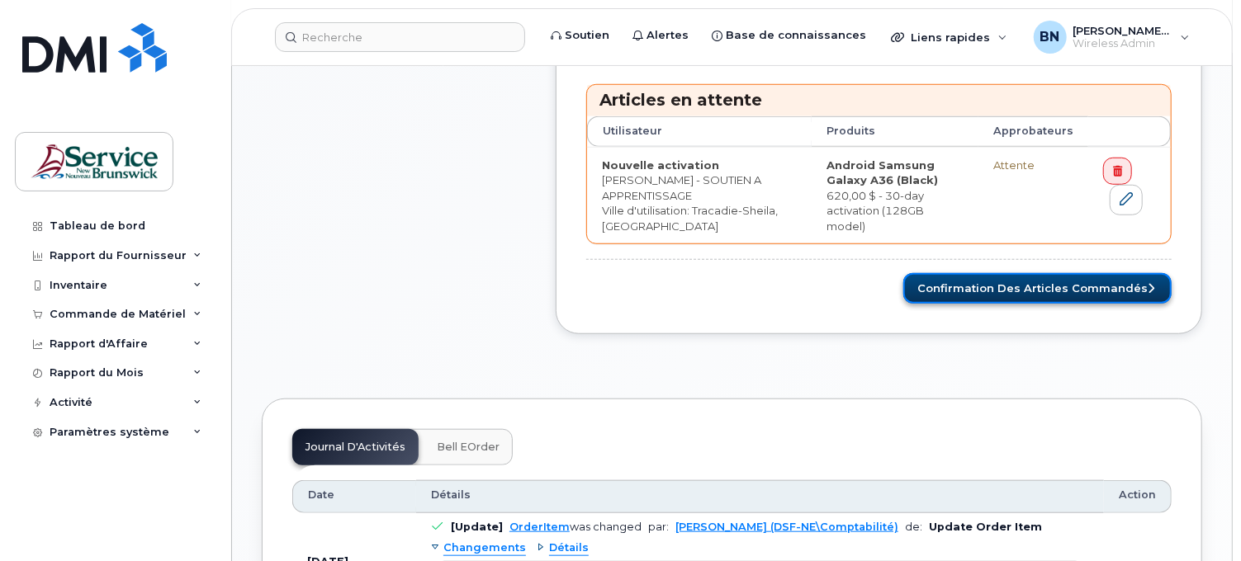
click at [1020, 286] on button "Confirmation des articles commandés" at bounding box center [1037, 288] width 268 height 31
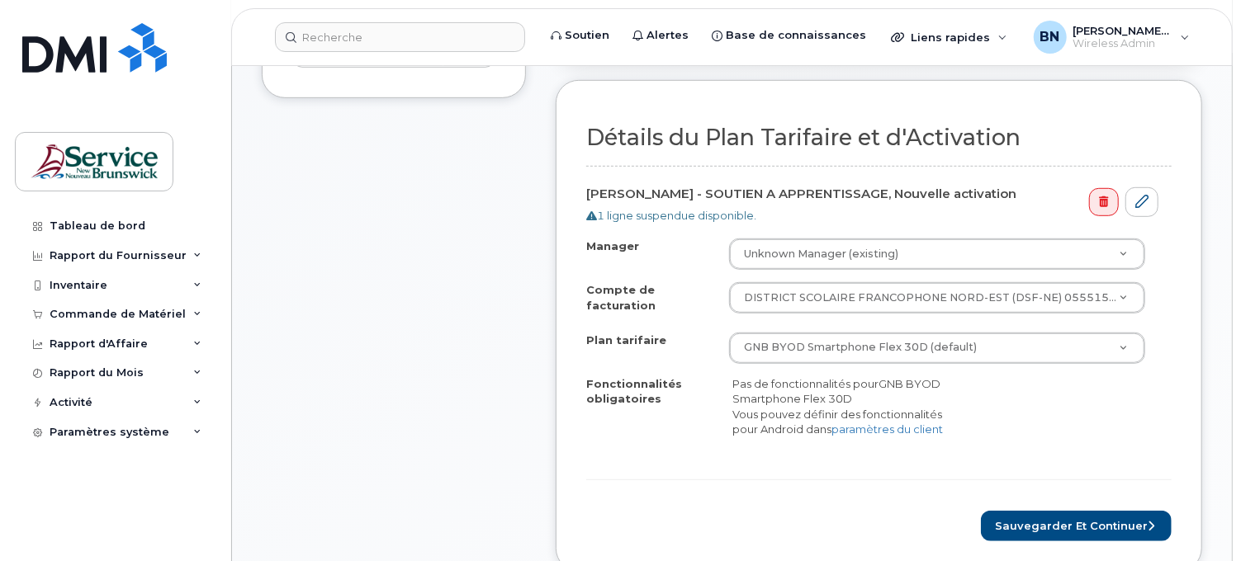
scroll to position [550, 0]
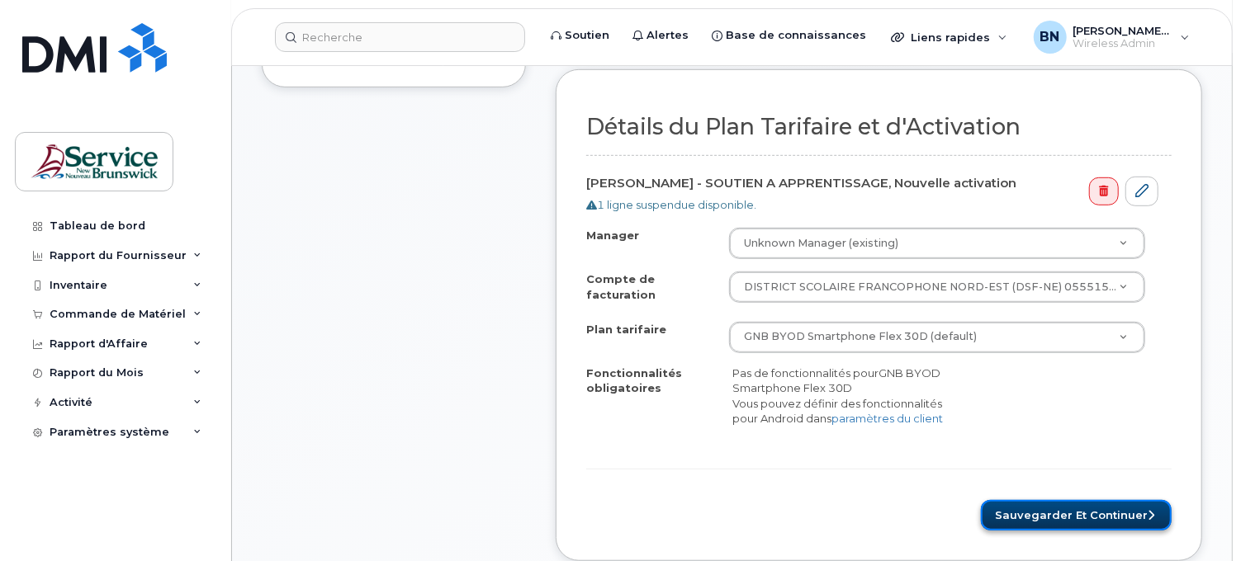
click at [1050, 514] on button "Sauvegarder et continuer" at bounding box center [1076, 515] width 191 height 31
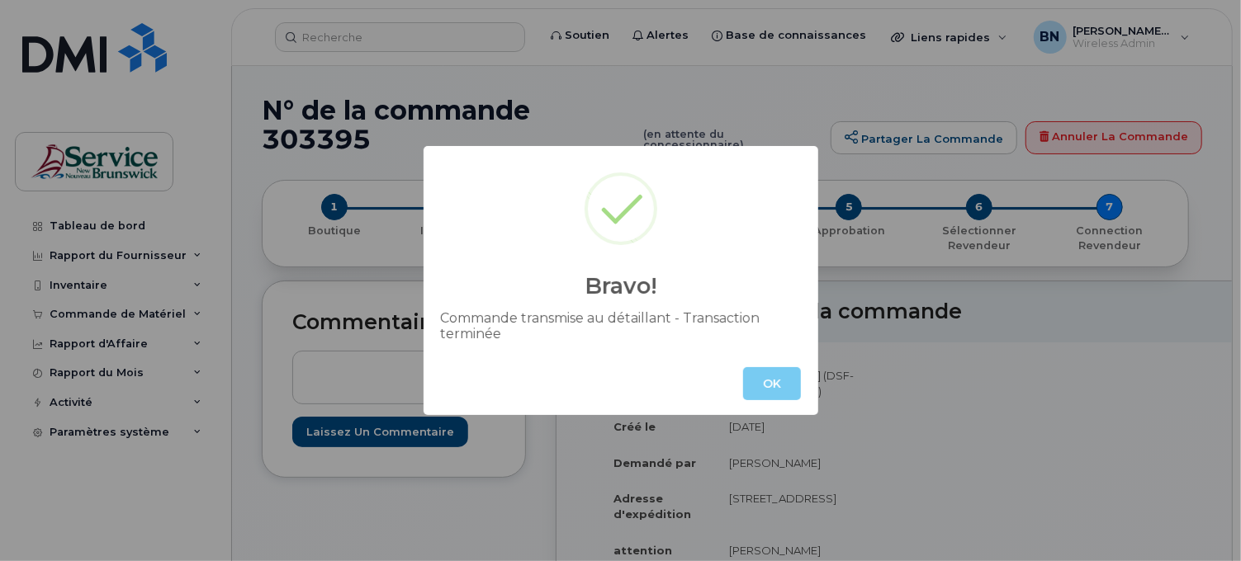
click at [762, 372] on button "OK" at bounding box center [772, 383] width 58 height 33
